Goal: Find specific page/section: Find specific page/section

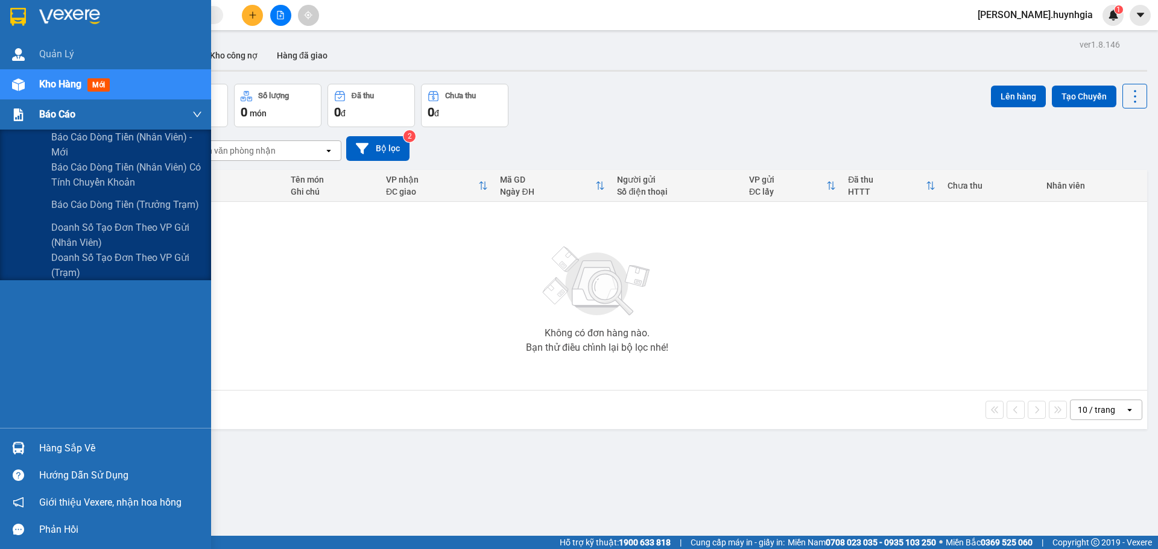
drag, startPoint x: 44, startPoint y: 110, endPoint x: 57, endPoint y: 112, distance: 12.9
click at [45, 110] on span "Báo cáo" at bounding box center [57, 114] width 36 height 15
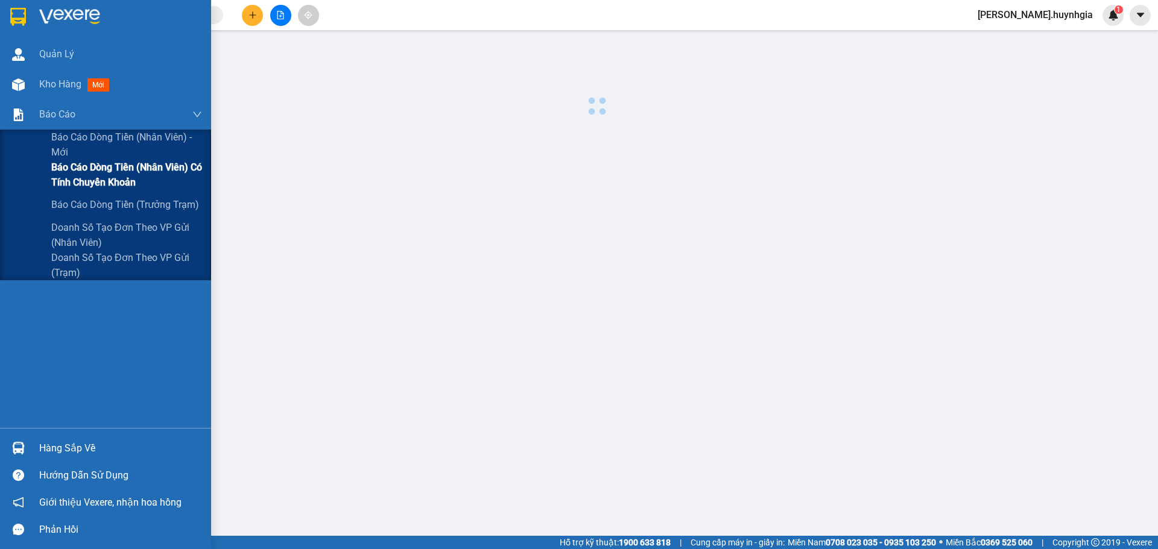
click at [63, 165] on span "Báo cáo dòng tiền (nhân viên) có tính chuyển khoản" at bounding box center [126, 175] width 151 height 30
